Goal: Task Accomplishment & Management: Use online tool/utility

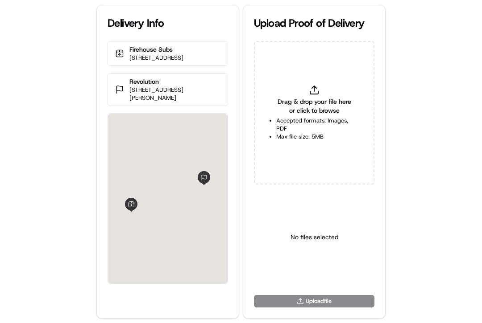
click at [297, 102] on span "Drag & drop your file here or click to browse" at bounding box center [314, 106] width 76 height 18
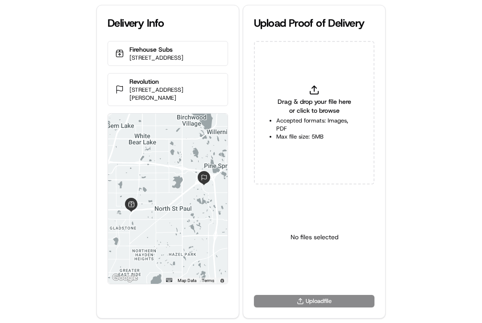
type input "C:\fakepath\2830528 pop.jpg"
click at [300, 270] on html "Delivery Info Firehouse Subs [STREET_ADDRESS] Revolution [STREET_ADDRESS][PERSO…" at bounding box center [241, 161] width 482 height 323
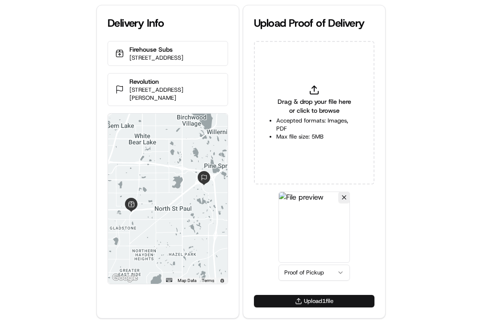
click at [297, 300] on button "Upload 1 file" at bounding box center [314, 301] width 120 height 12
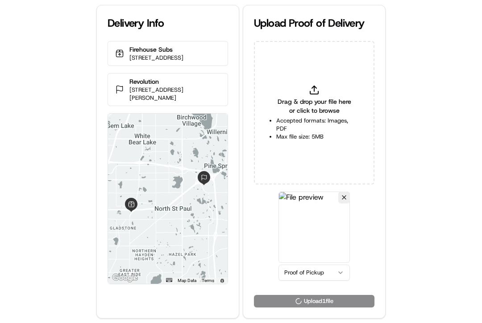
click at [315, 104] on span "Drag & drop your file here or click to browse" at bounding box center [314, 106] width 76 height 18
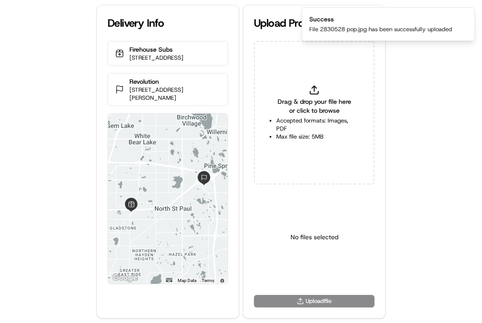
type input "C:\fakepath\2830528 pod.jpg"
click at [315, 270] on html "Delivery Info Firehouse Subs [STREET_ADDRESS] Revolution [STREET_ADDRESS][PERSO…" at bounding box center [241, 161] width 482 height 323
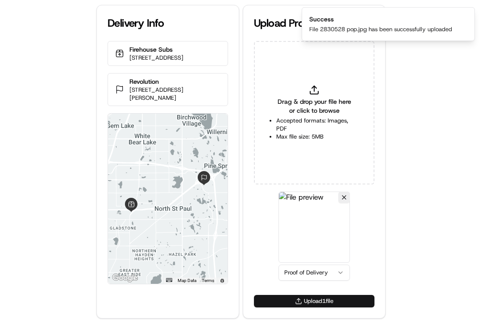
click at [304, 304] on button "Upload 1 file" at bounding box center [314, 301] width 120 height 12
